Goal: Find contact information: Find contact information

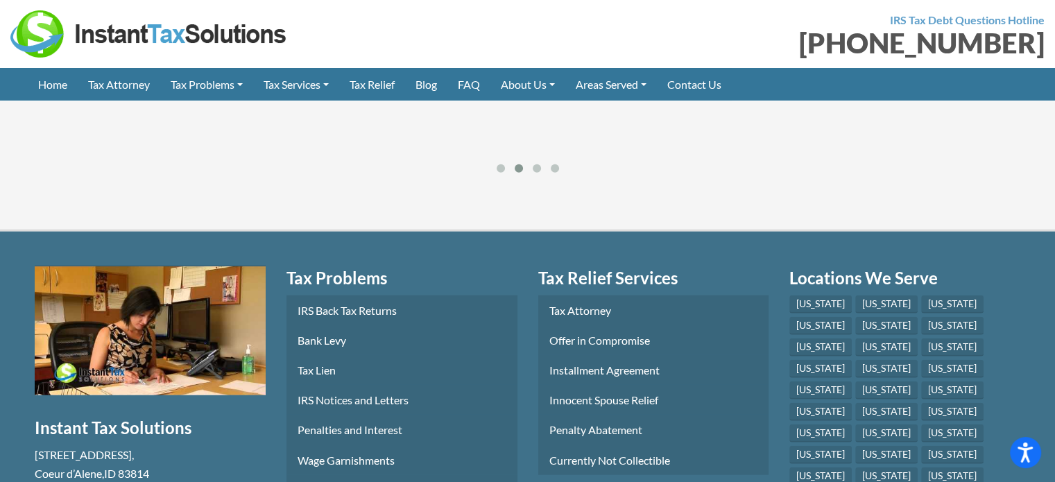
scroll to position [3538, 0]
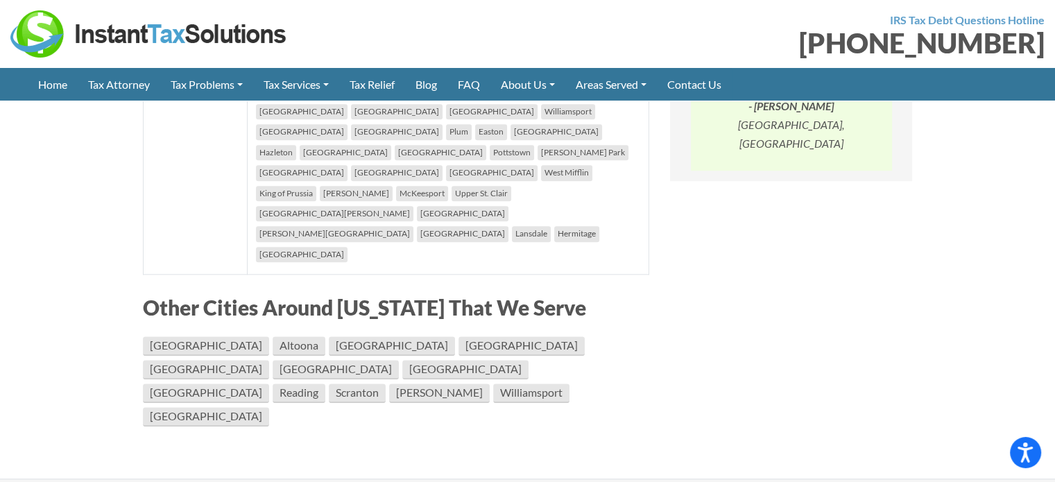
scroll to position [1387, 0]
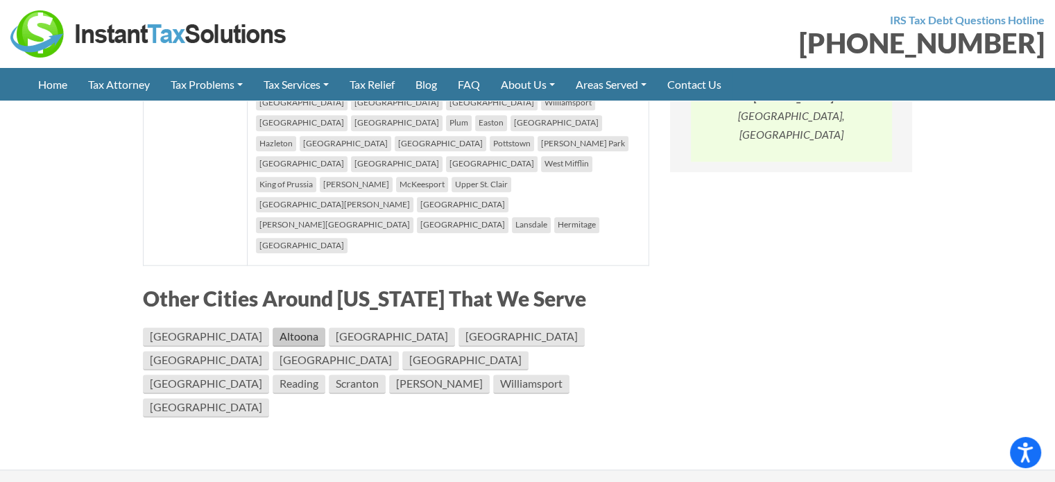
click at [273, 327] on link "Altoona" at bounding box center [299, 336] width 53 height 19
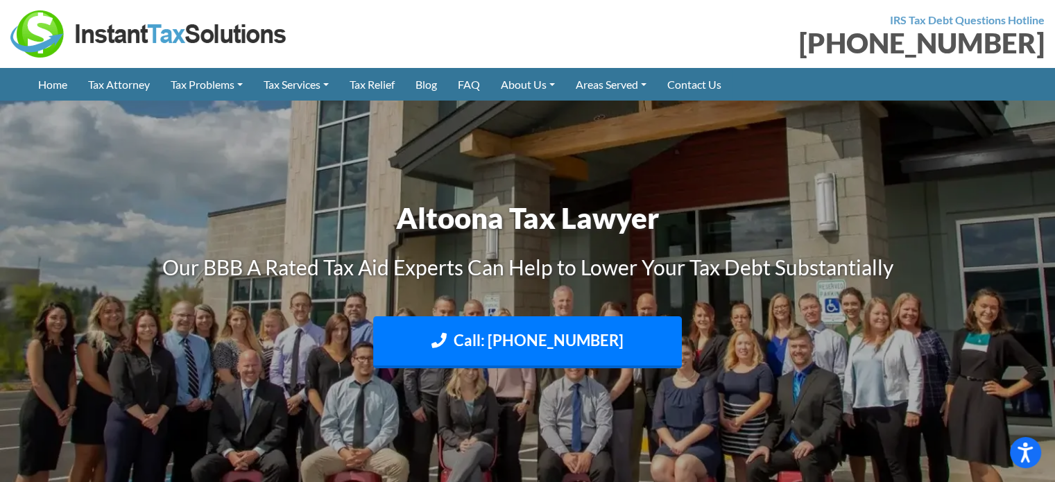
click at [857, 49] on div "[PHONE_NUMBER]" at bounding box center [791, 43] width 507 height 28
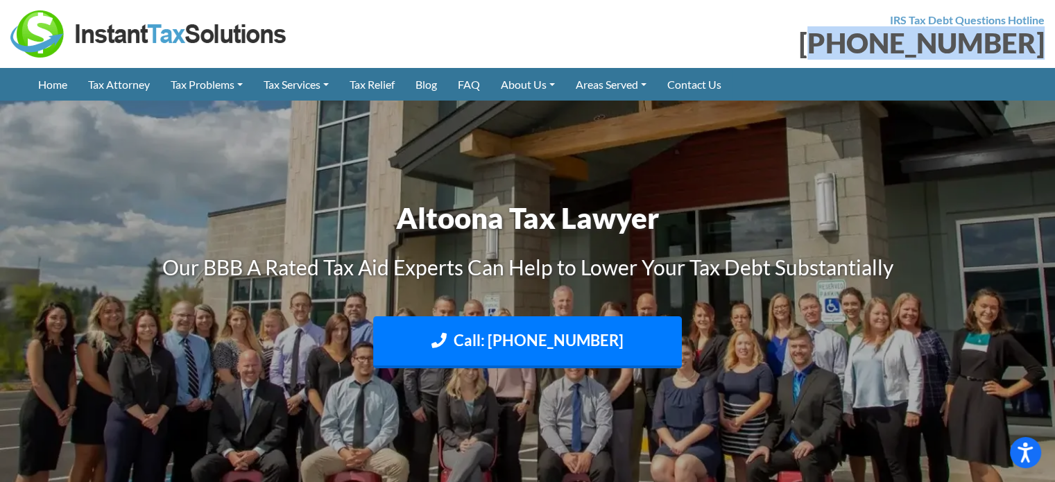
copy div "866) 508-3457"
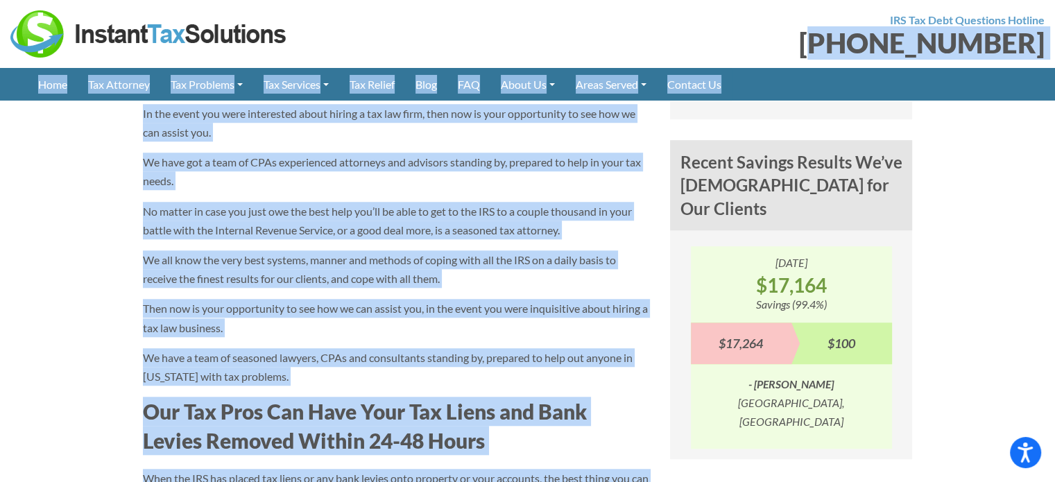
scroll to position [1376, 0]
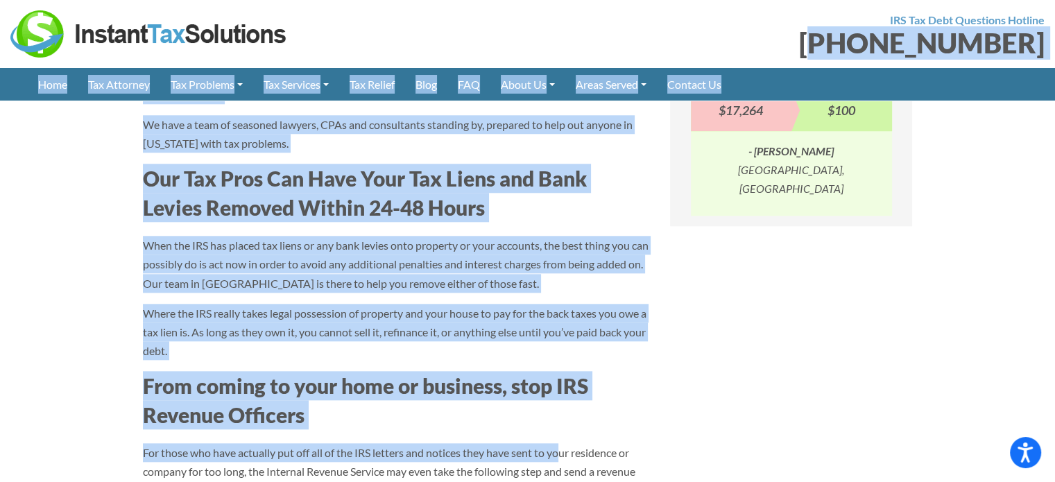
drag, startPoint x: 857, startPoint y: 49, endPoint x: 560, endPoint y: 504, distance: 543.3
